Goal: Task Accomplishment & Management: Use online tool/utility

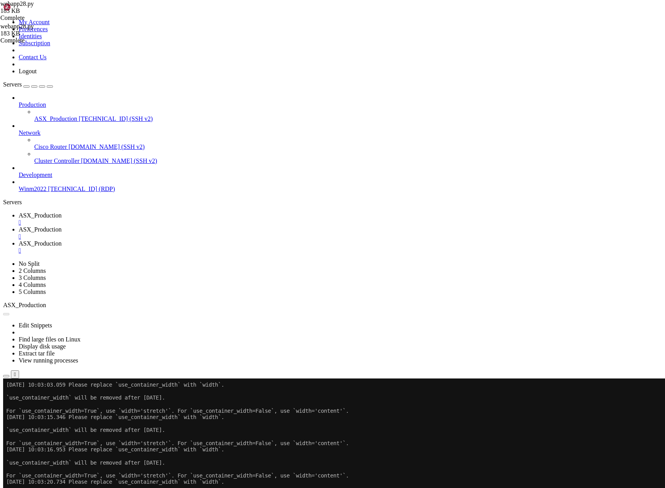
scroll to position [116, 0]
click at [34, 400] on button "Reconnect" at bounding box center [18, 404] width 31 height 8
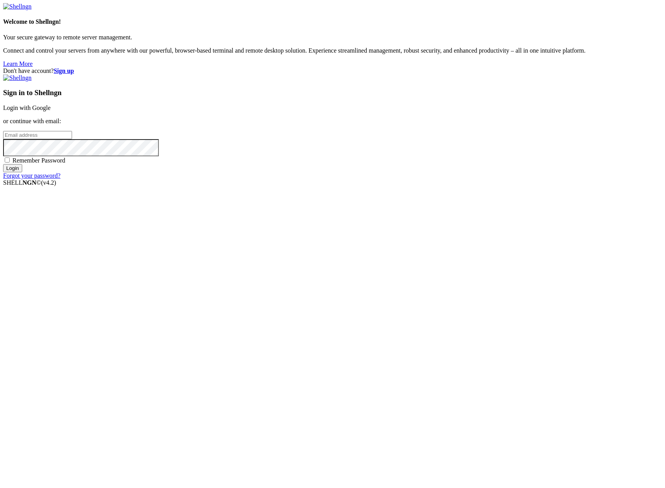
click at [72, 139] on input "email" at bounding box center [37, 135] width 69 height 8
type input "[PERSON_NAME][EMAIL_ADDRESS][DOMAIN_NAME]"
click at [3, 164] on input "Login" at bounding box center [12, 168] width 19 height 8
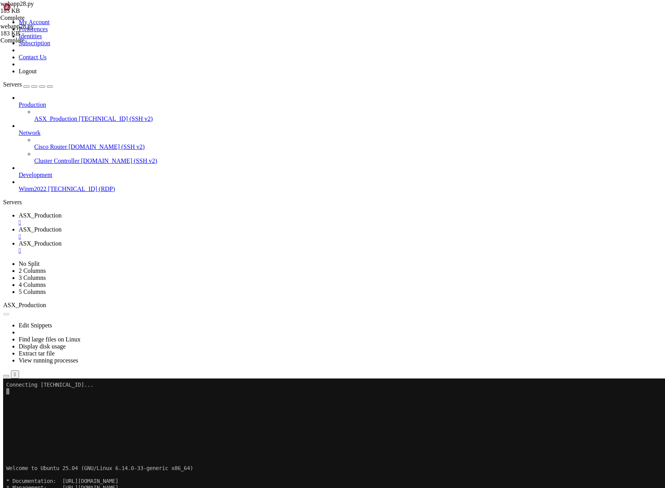
scroll to position [116, 0]
click at [34, 483] on button "Reconnect" at bounding box center [18, 487] width 31 height 8
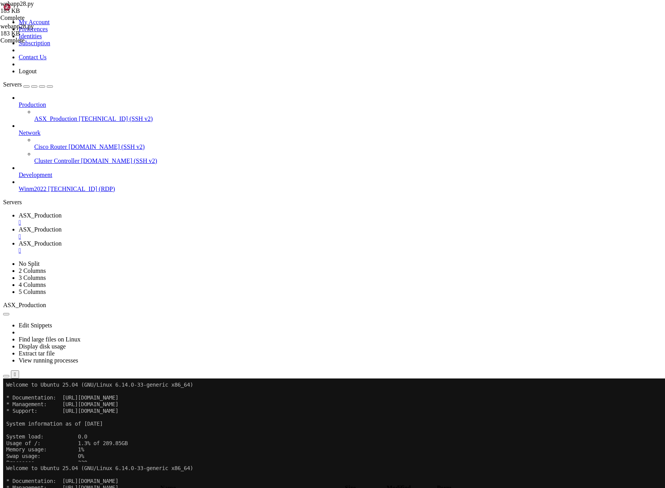
click at [6, 459] on icon "button" at bounding box center [6, 459] width 0 height 0
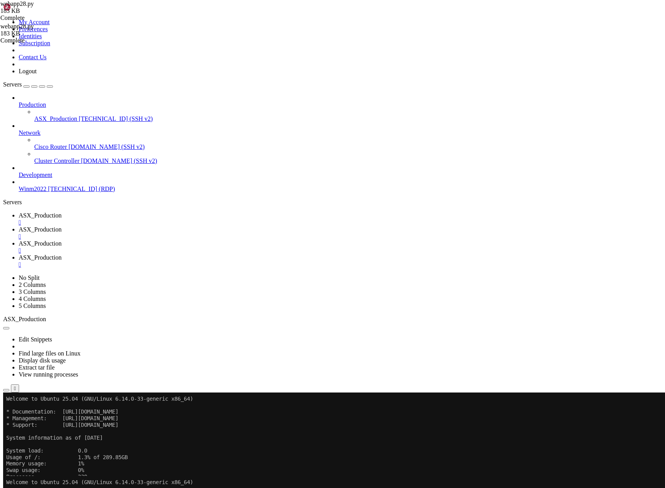
type input "/home/ubuntu/ProjectQT"
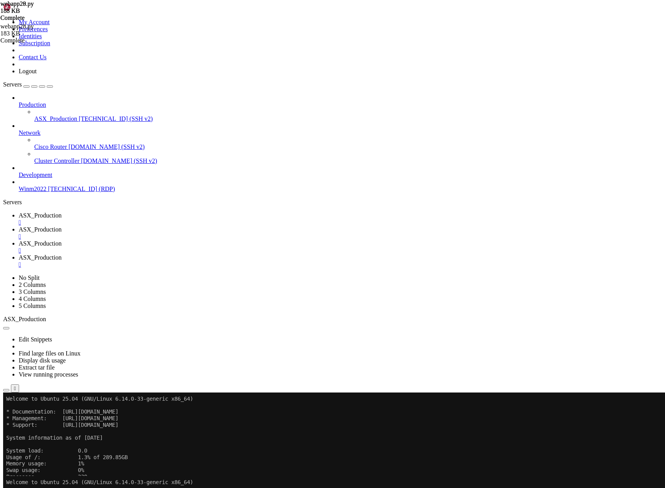
click at [62, 240] on span "ASX_Production" at bounding box center [40, 243] width 43 height 7
click at [295, 247] on div "" at bounding box center [341, 250] width 644 height 7
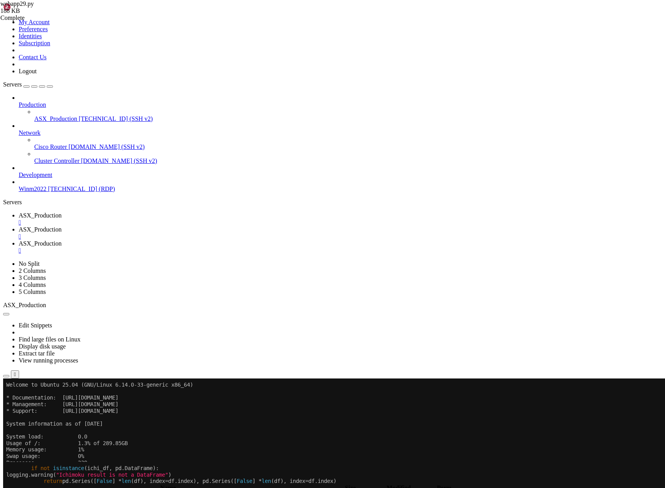
scroll to position [123, 0]
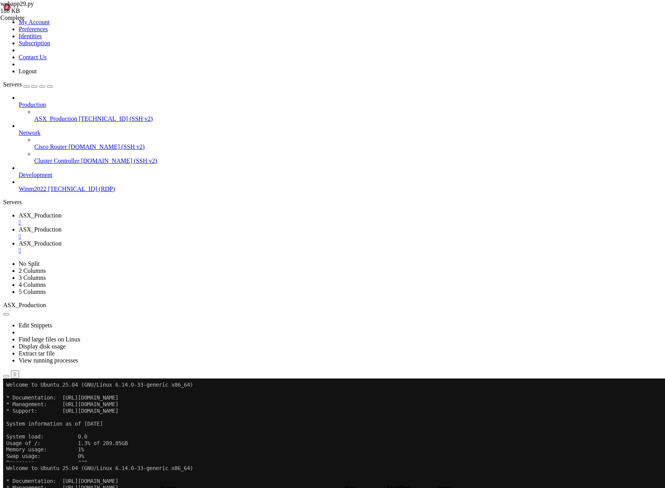
click at [62, 212] on span "ASX_Production" at bounding box center [40, 215] width 43 height 7
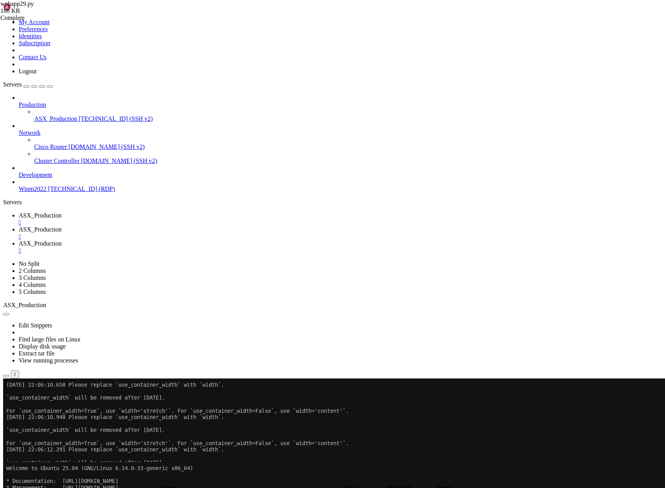
click at [62, 226] on span "ASX_Production" at bounding box center [40, 229] width 43 height 7
click at [62, 212] on span "ASX_Production" at bounding box center [40, 215] width 43 height 7
